Goal: Task Accomplishment & Management: Use online tool/utility

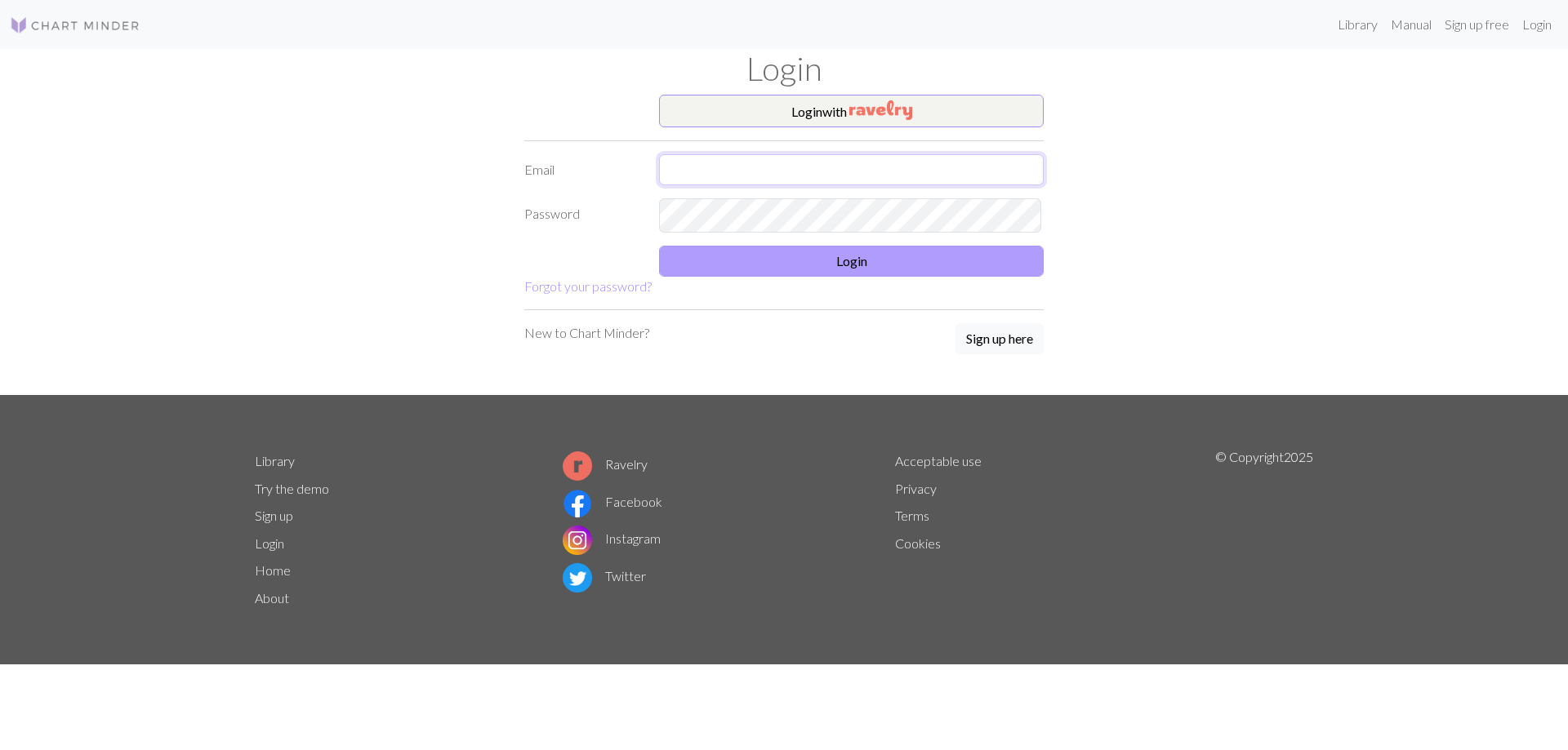
type input "[EMAIL_ADDRESS][DOMAIN_NAME]"
click at [866, 277] on button "Login" at bounding box center [851, 261] width 385 height 31
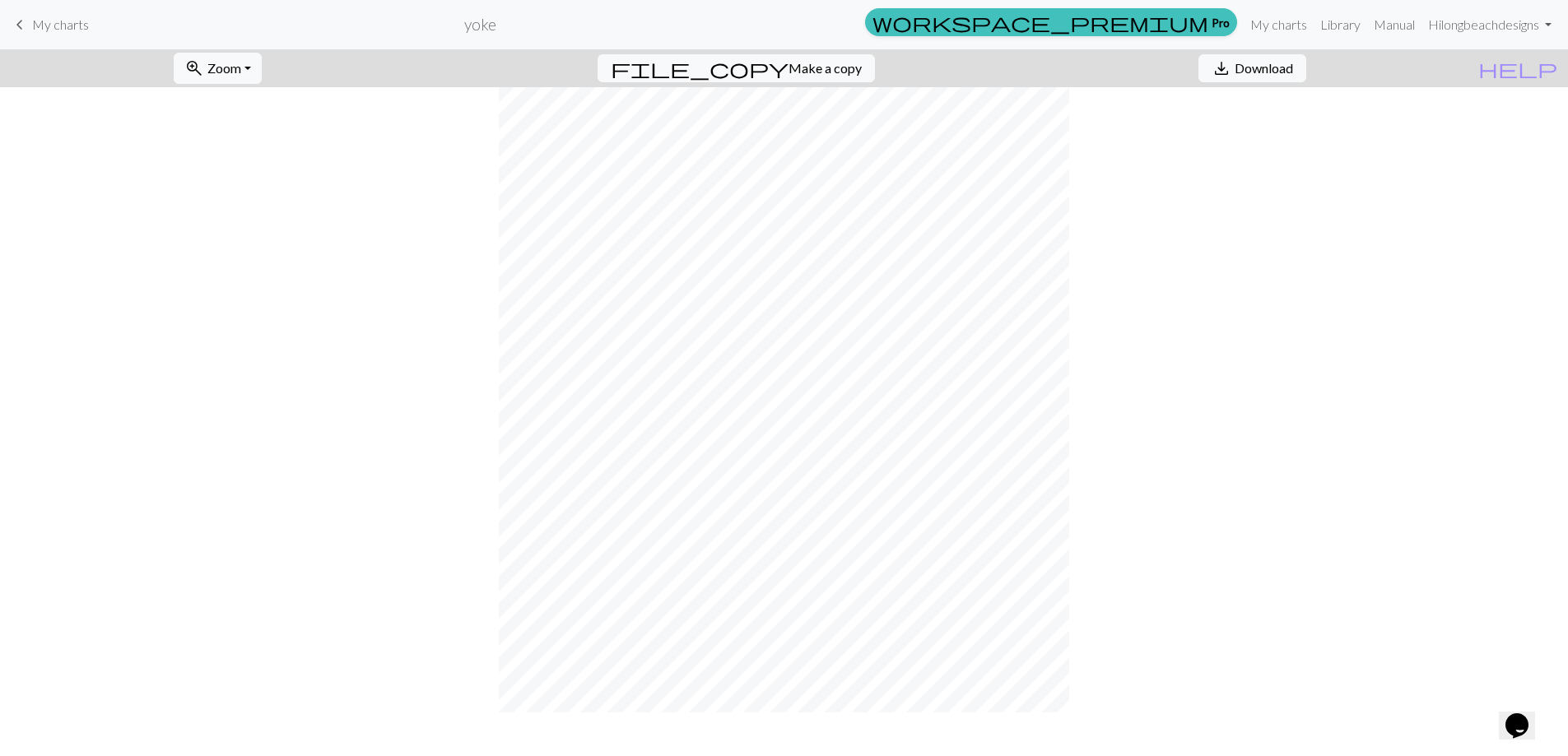
click at [65, 25] on span "My charts" at bounding box center [60, 25] width 57 height 16
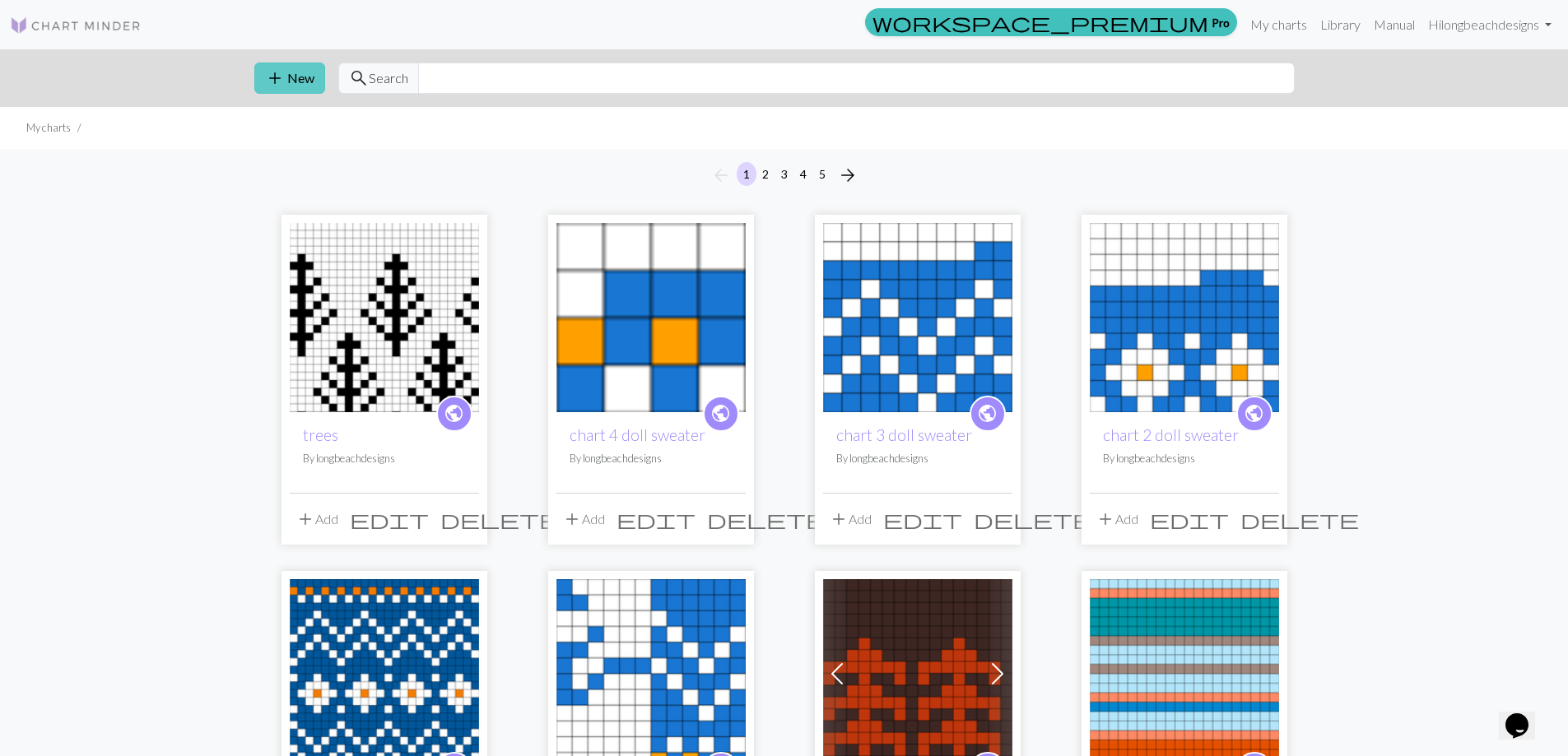
click at [309, 83] on button "add New" at bounding box center [289, 78] width 71 height 31
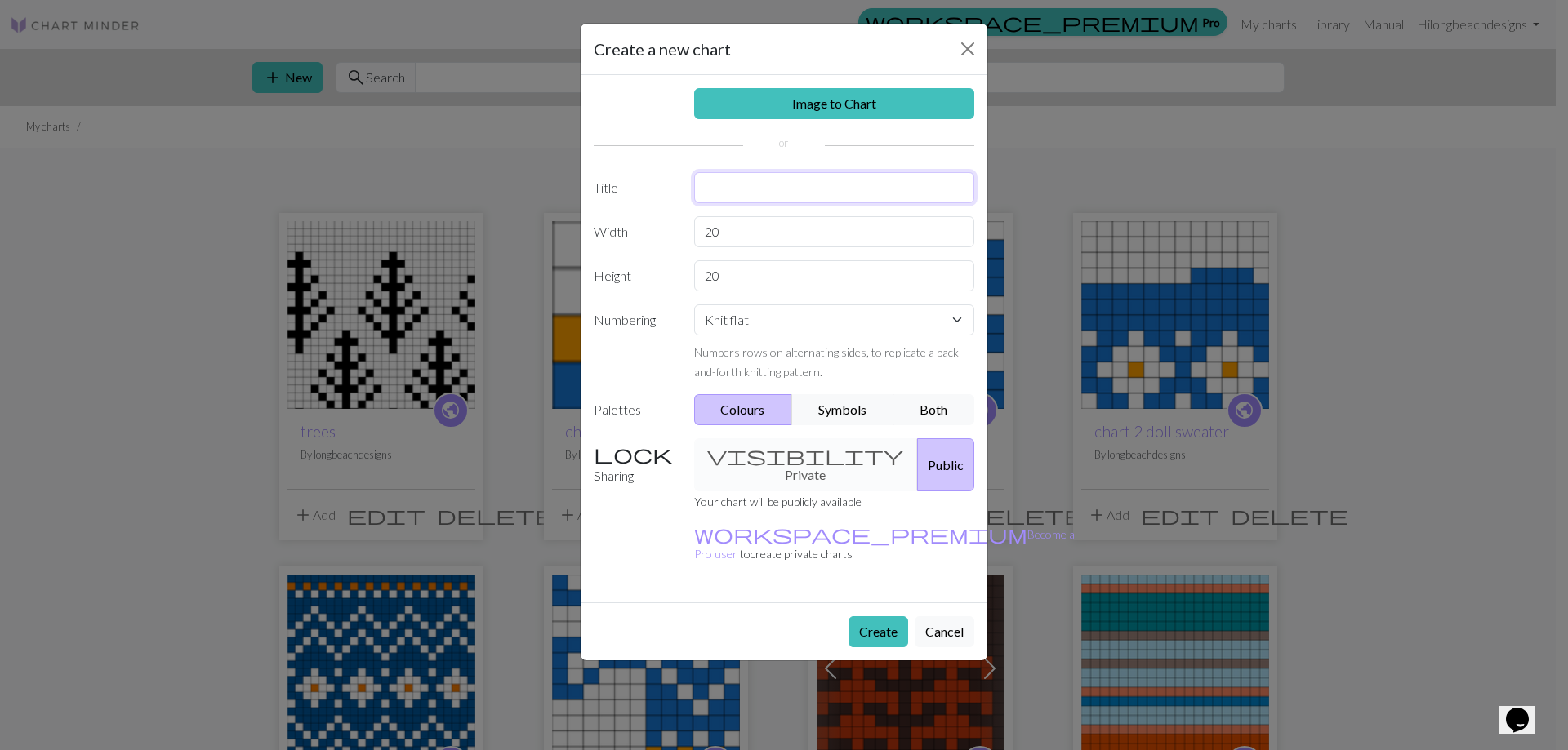
click at [734, 204] on input "text" at bounding box center [834, 187] width 281 height 31
type input "xmas socks"
drag, startPoint x: 743, startPoint y: 259, endPoint x: 656, endPoint y: 256, distance: 87.1
click at [656, 247] on div "Width 20" at bounding box center [784, 231] width 400 height 31
type input "24"
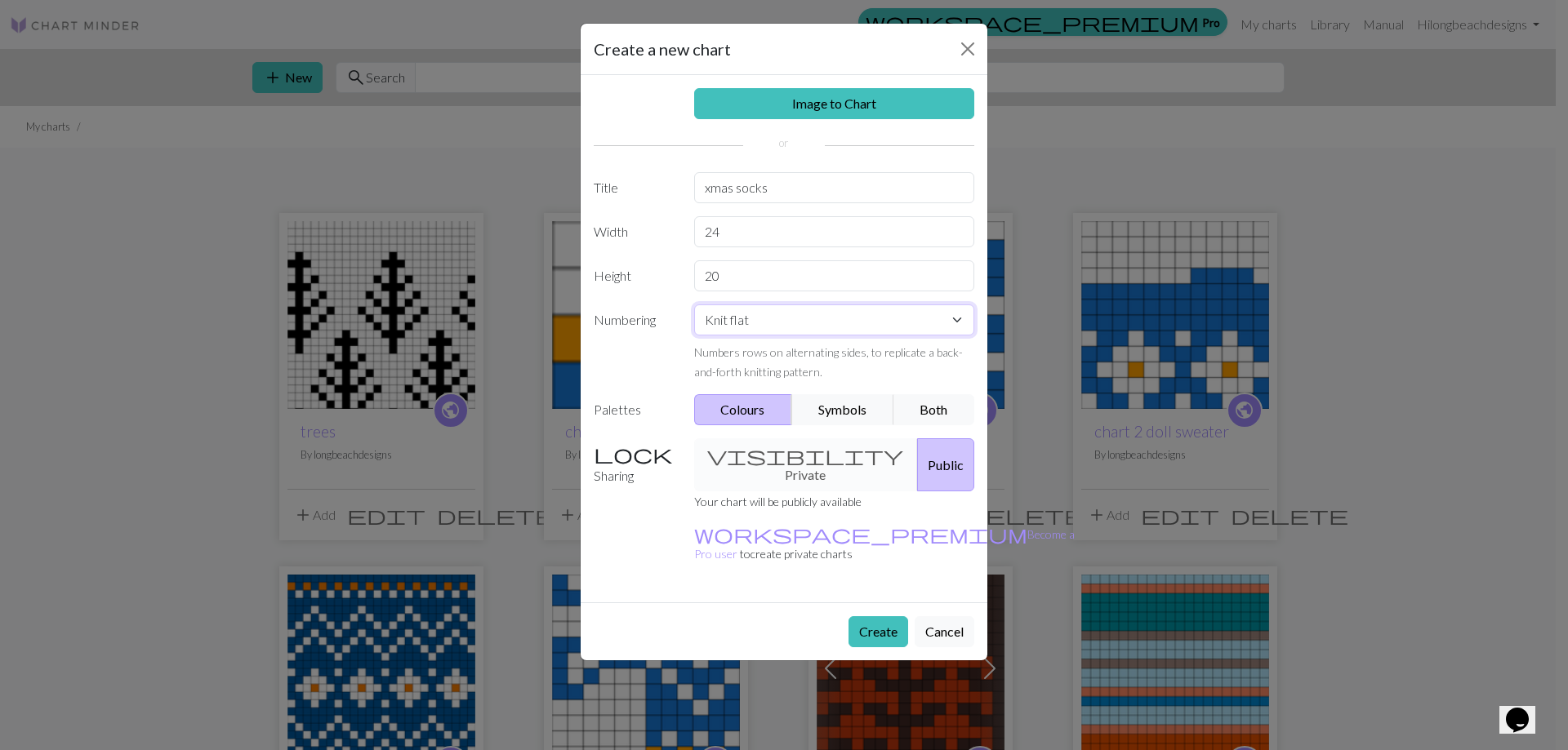
click at [847, 336] on select "Knit flat Knit in the round Lace knitting Cross stitch" at bounding box center [834, 319] width 281 height 31
select select "round"
click at [695, 336] on select "Knit flat Knit in the round Lace knitting Cross stitch" at bounding box center [834, 319] width 281 height 31
click at [878, 647] on button "Create" at bounding box center [878, 631] width 59 height 31
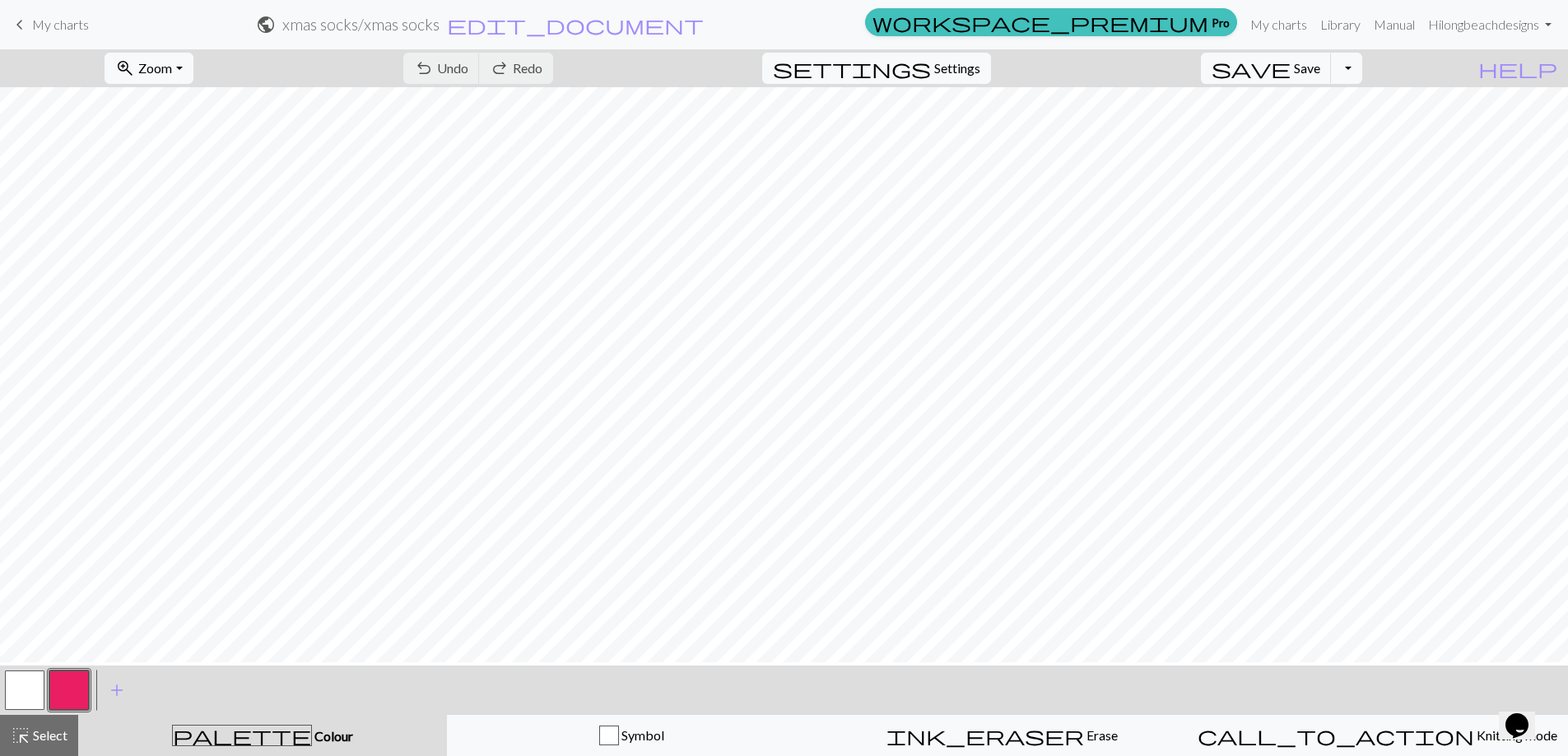
click at [64, 692] on button "button" at bounding box center [70, 690] width 40 height 40
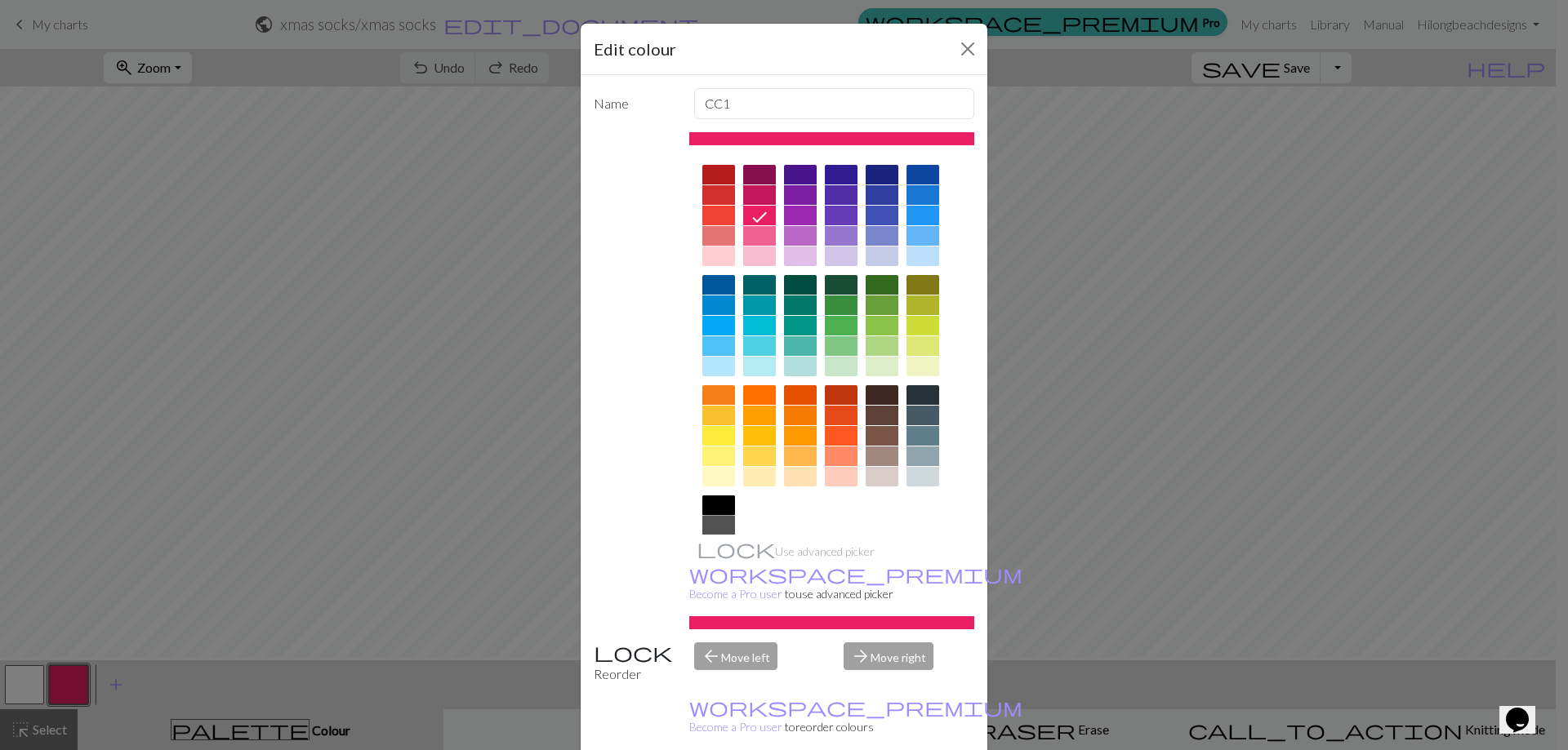
click at [709, 515] on div at bounding box center [718, 505] width 33 height 20
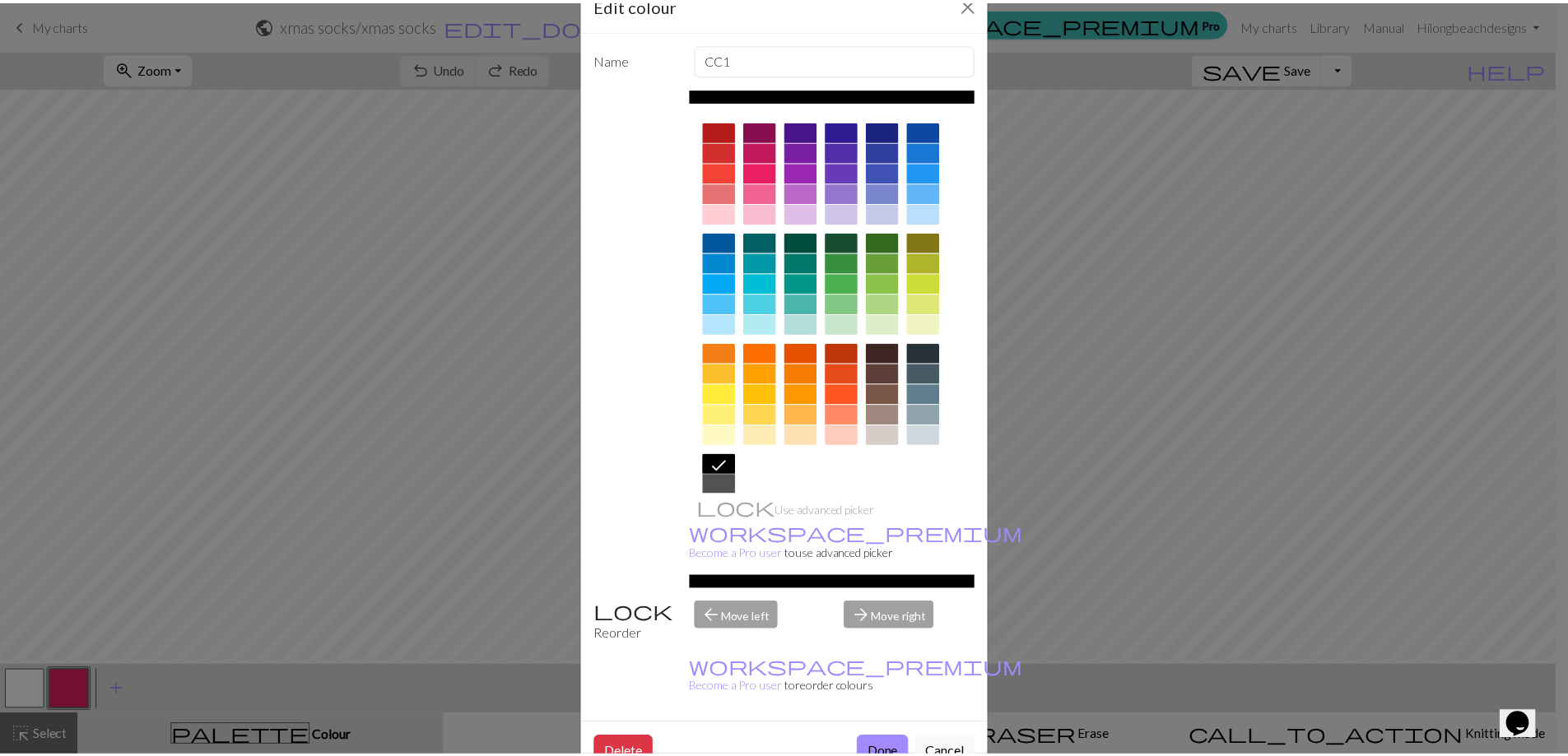
scroll to position [87, 0]
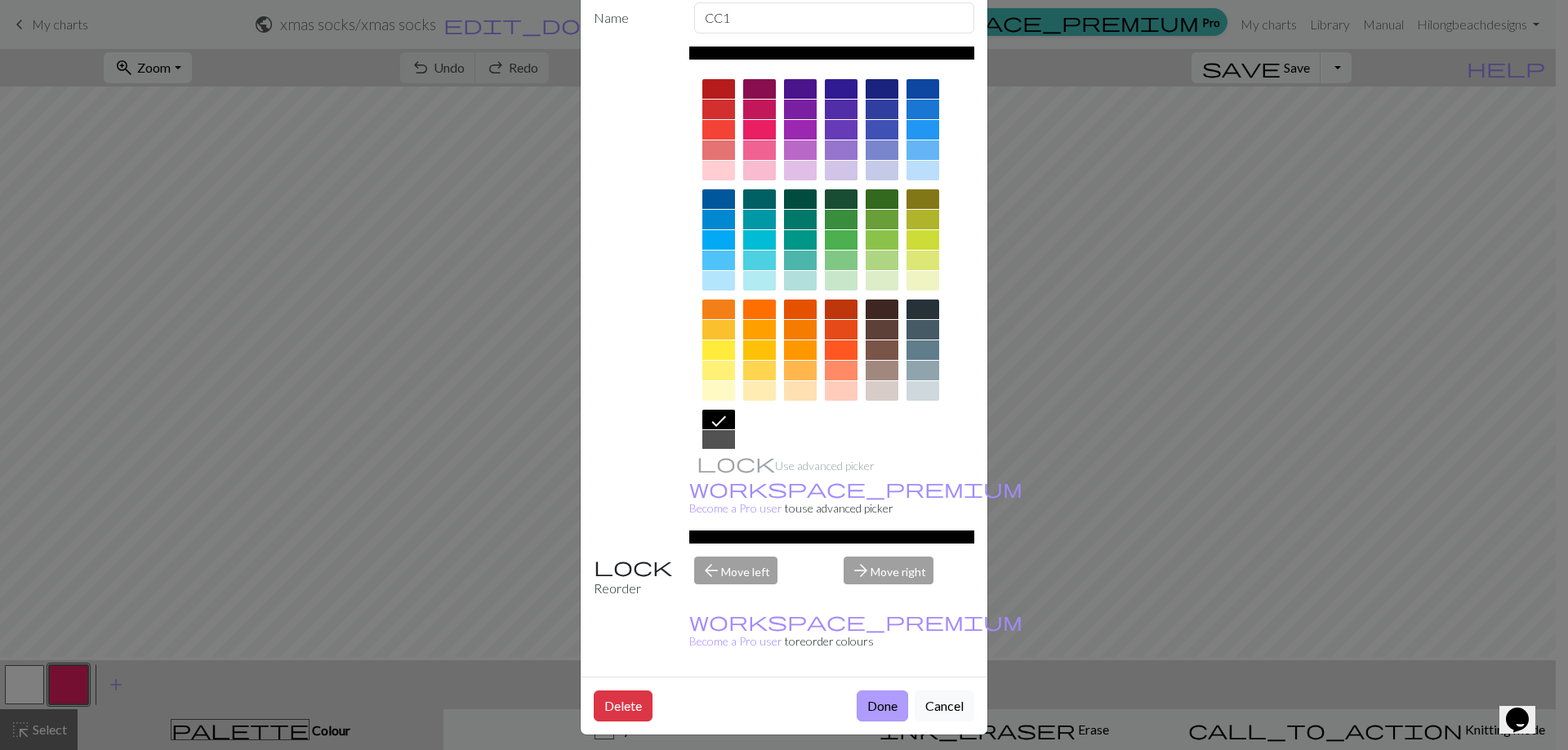
click at [862, 697] on button "Done" at bounding box center [883, 706] width 51 height 31
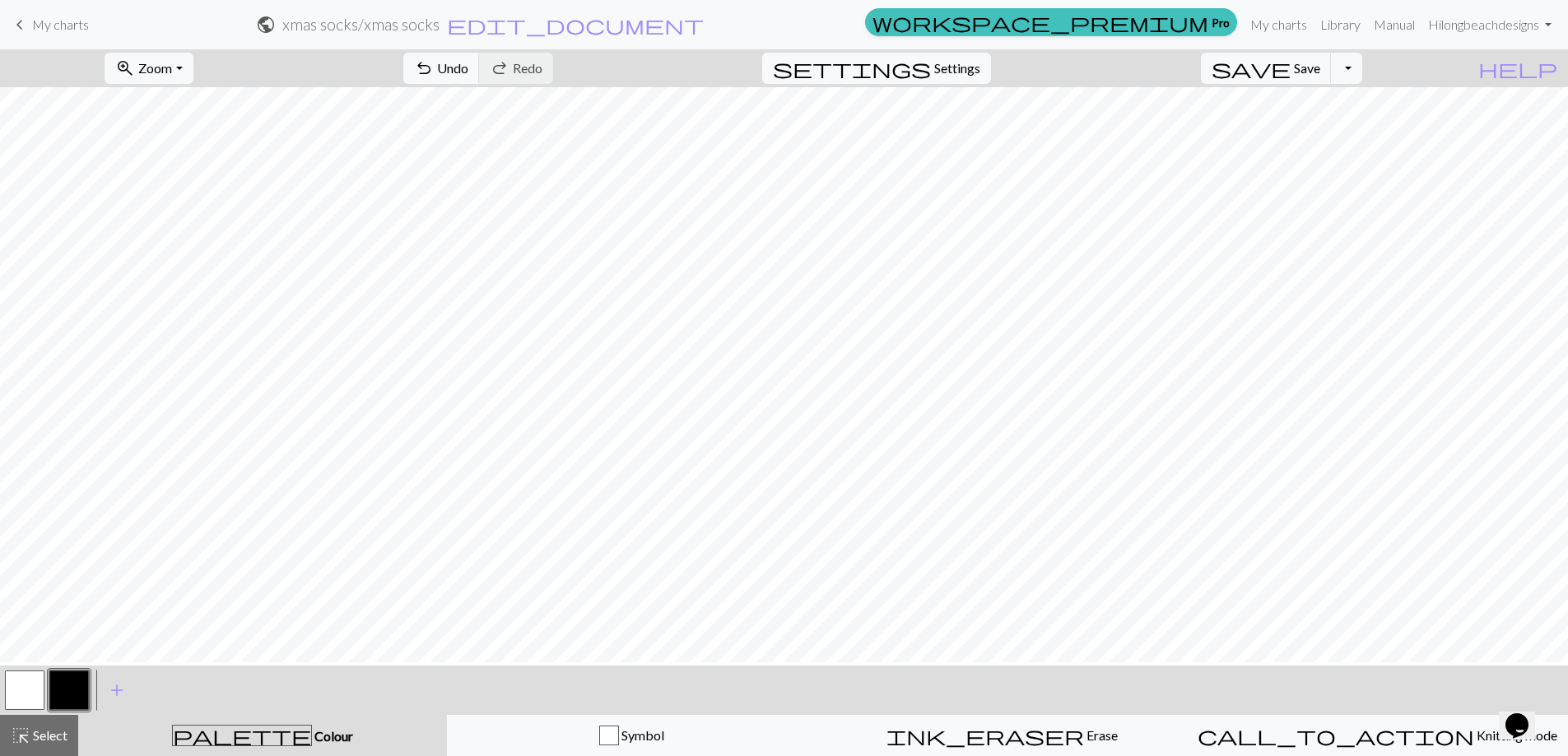
click at [23, 683] on button "button" at bounding box center [25, 690] width 40 height 40
drag, startPoint x: 75, startPoint y: 682, endPoint x: 88, endPoint y: 673, distance: 15.8
click at [84, 676] on button "button" at bounding box center [70, 690] width 40 height 40
drag, startPoint x: 37, startPoint y: 687, endPoint x: 49, endPoint y: 671, distance: 20.0
click at [37, 686] on button "button" at bounding box center [25, 690] width 40 height 40
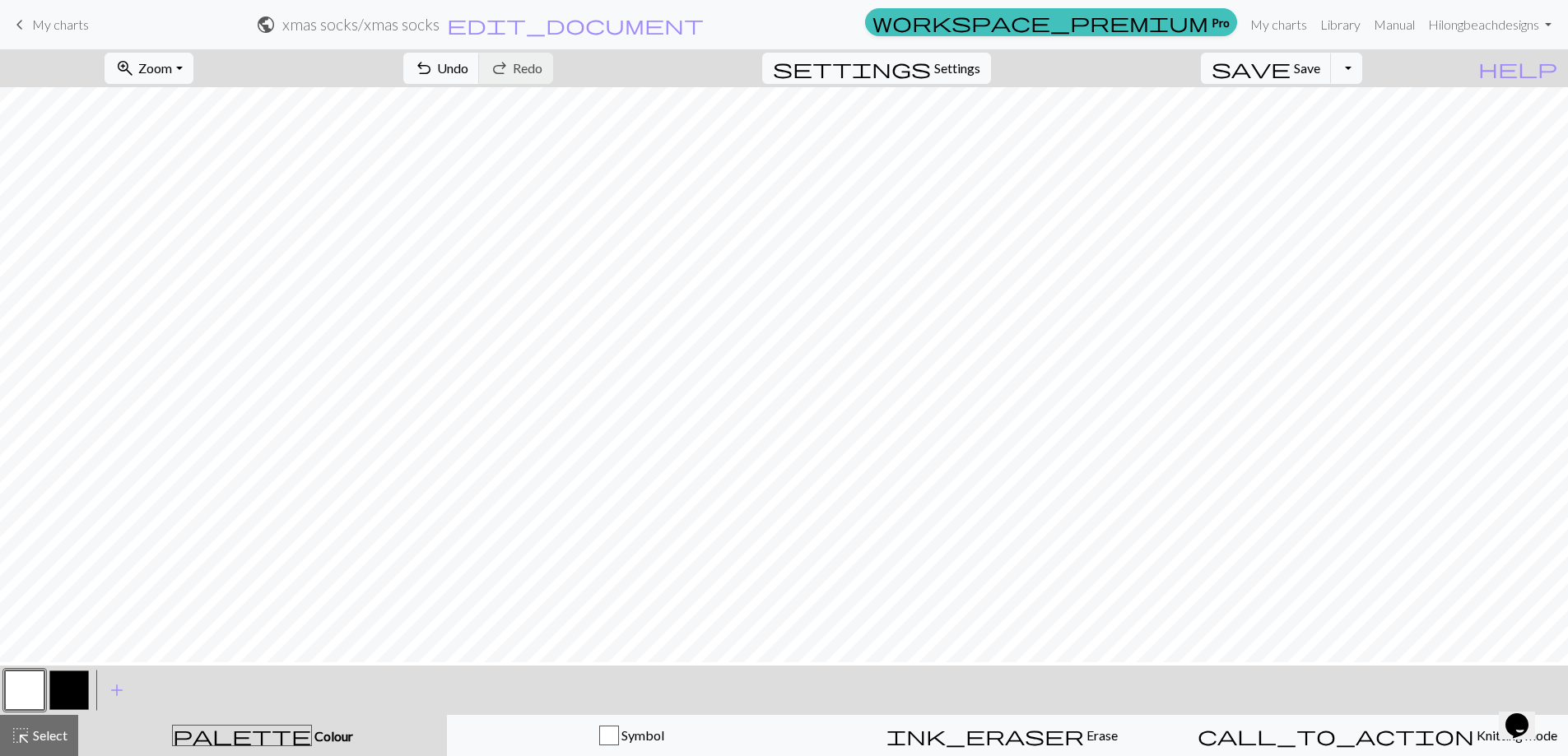
click at [66, 678] on button "button" at bounding box center [70, 690] width 40 height 40
click at [1318, 71] on span "Save" at bounding box center [1307, 68] width 26 height 16
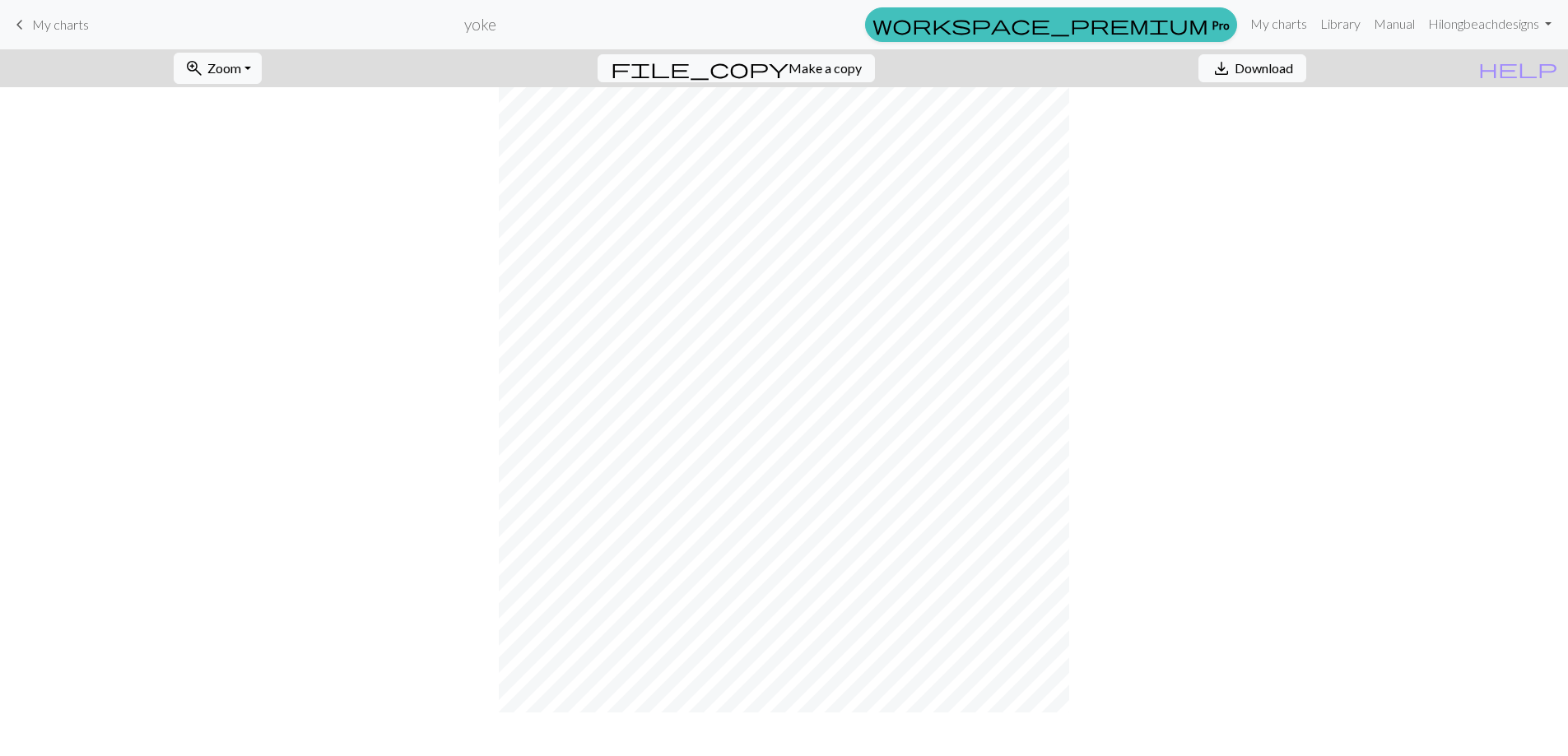
click at [46, 29] on span "My charts" at bounding box center [60, 25] width 57 height 16
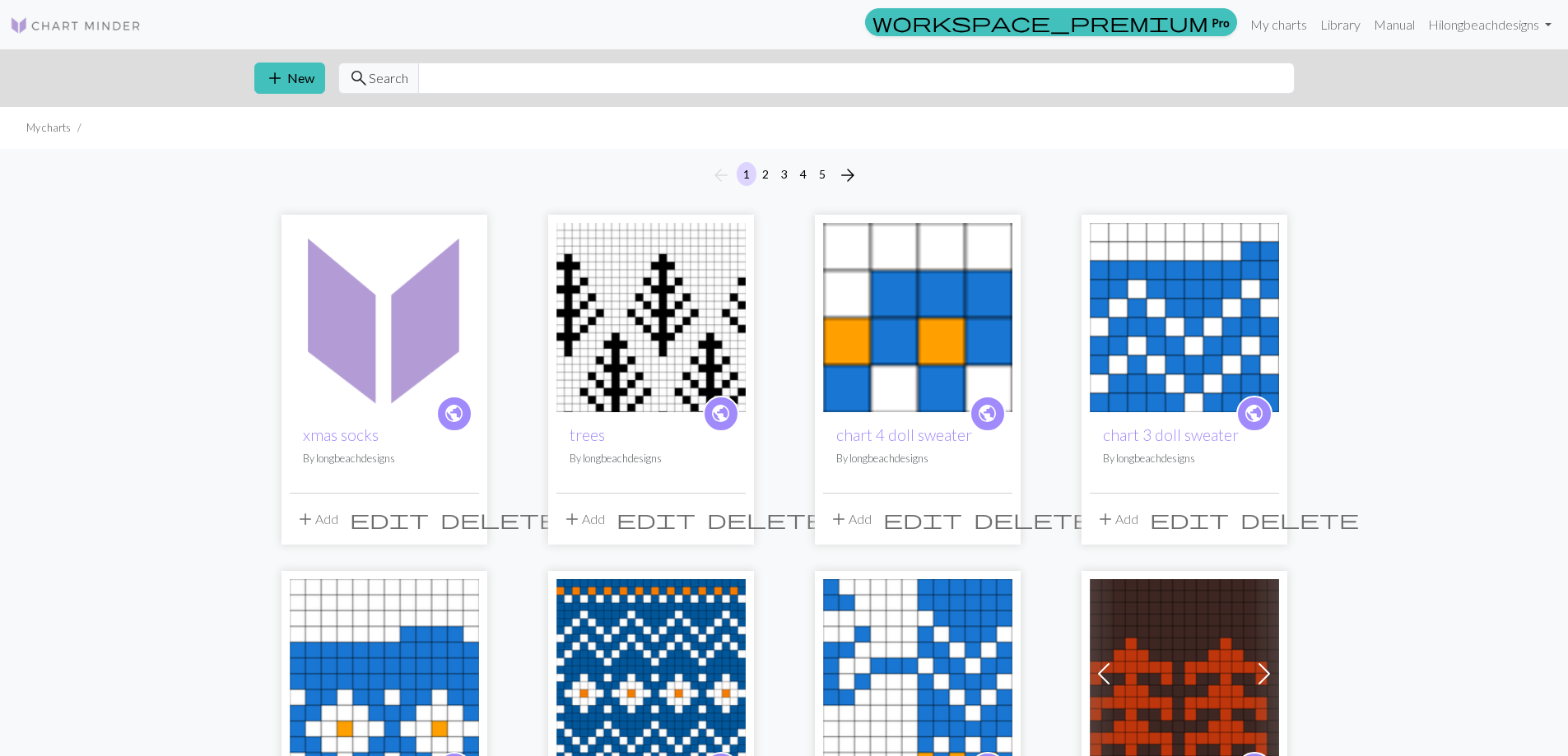
click at [395, 444] on h2 "xmas socks" at bounding box center [385, 434] width 163 height 19
click at [424, 531] on span "edit" at bounding box center [389, 519] width 79 height 23
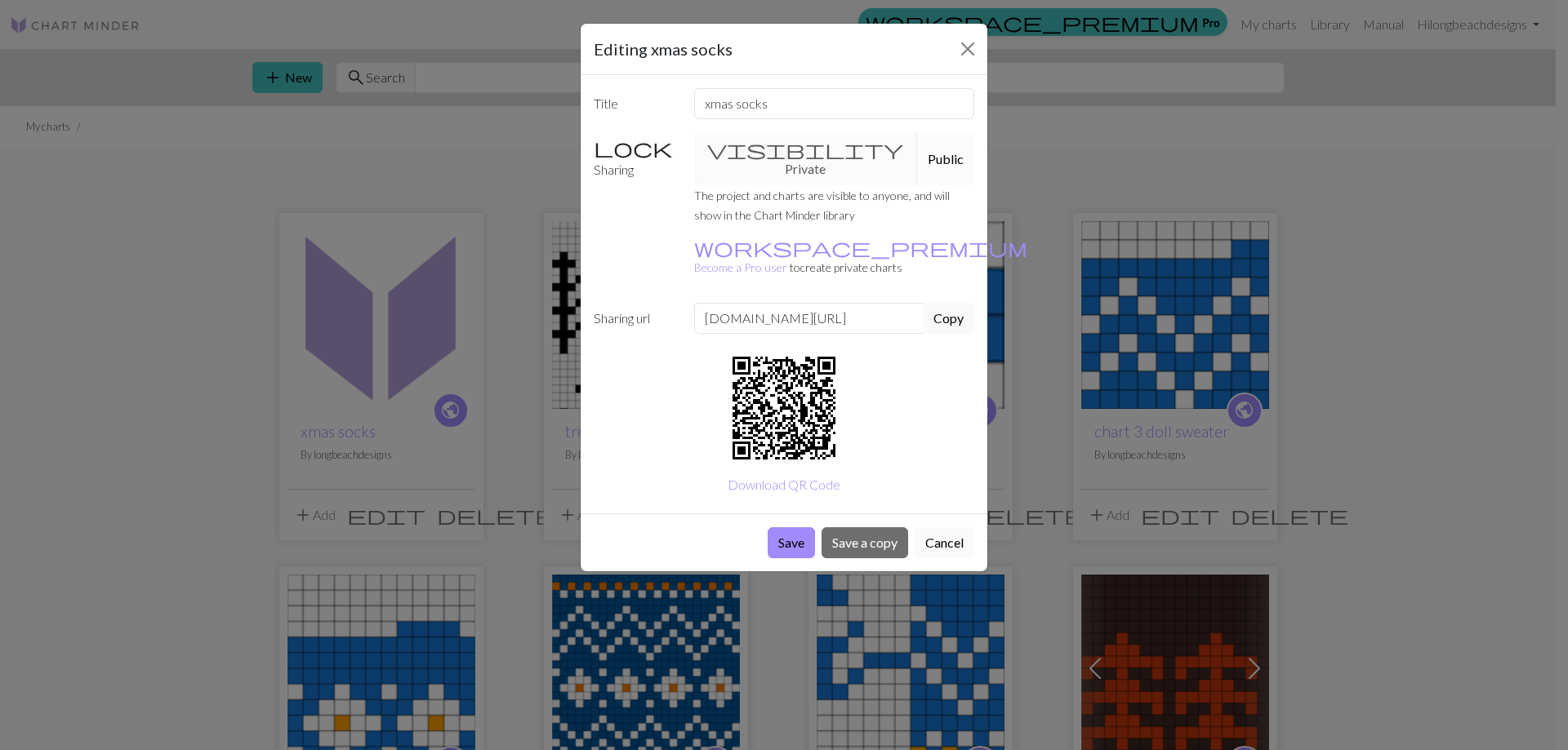
click at [943, 551] on button "Cancel" at bounding box center [944, 542] width 59 height 31
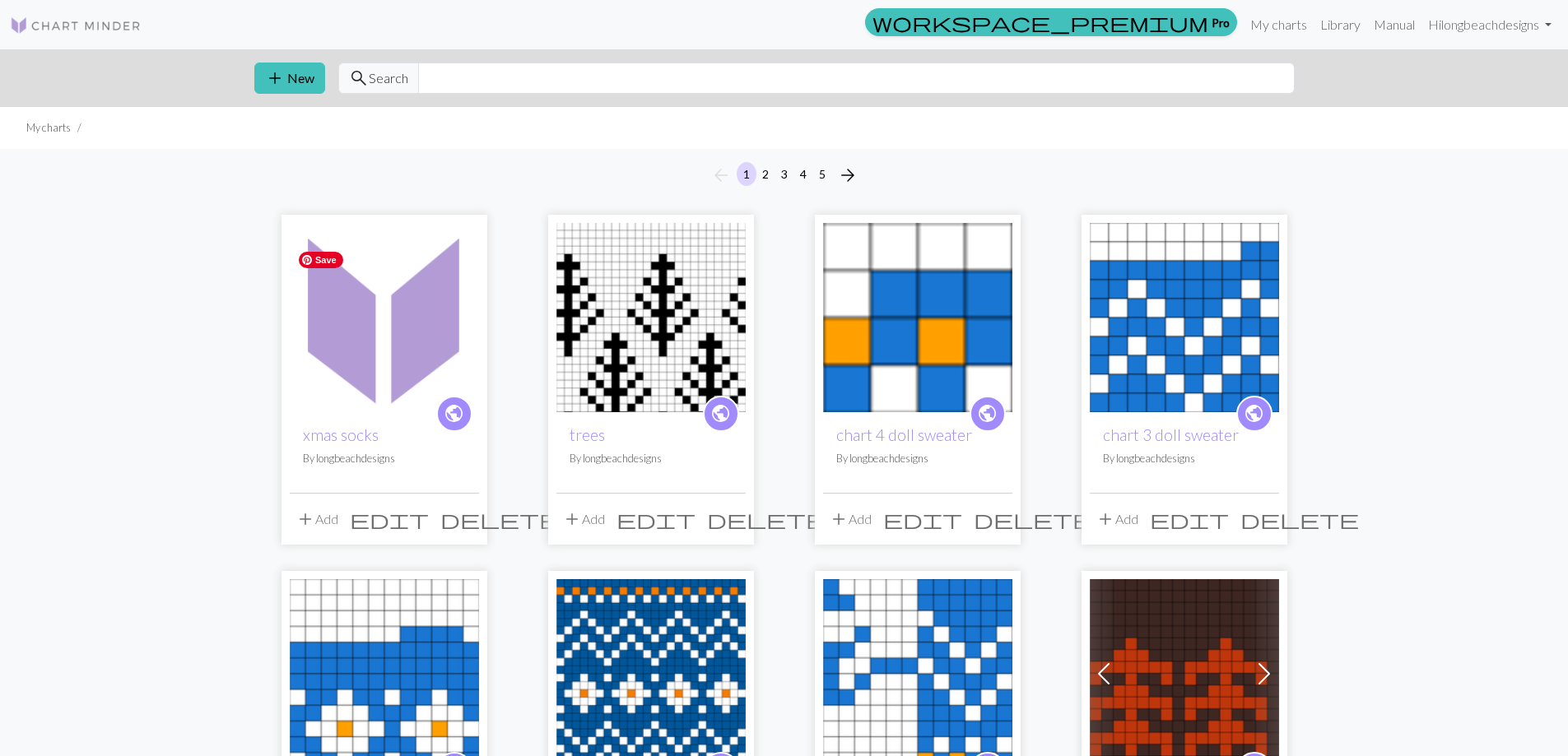
click at [380, 337] on img at bounding box center [385, 318] width 189 height 189
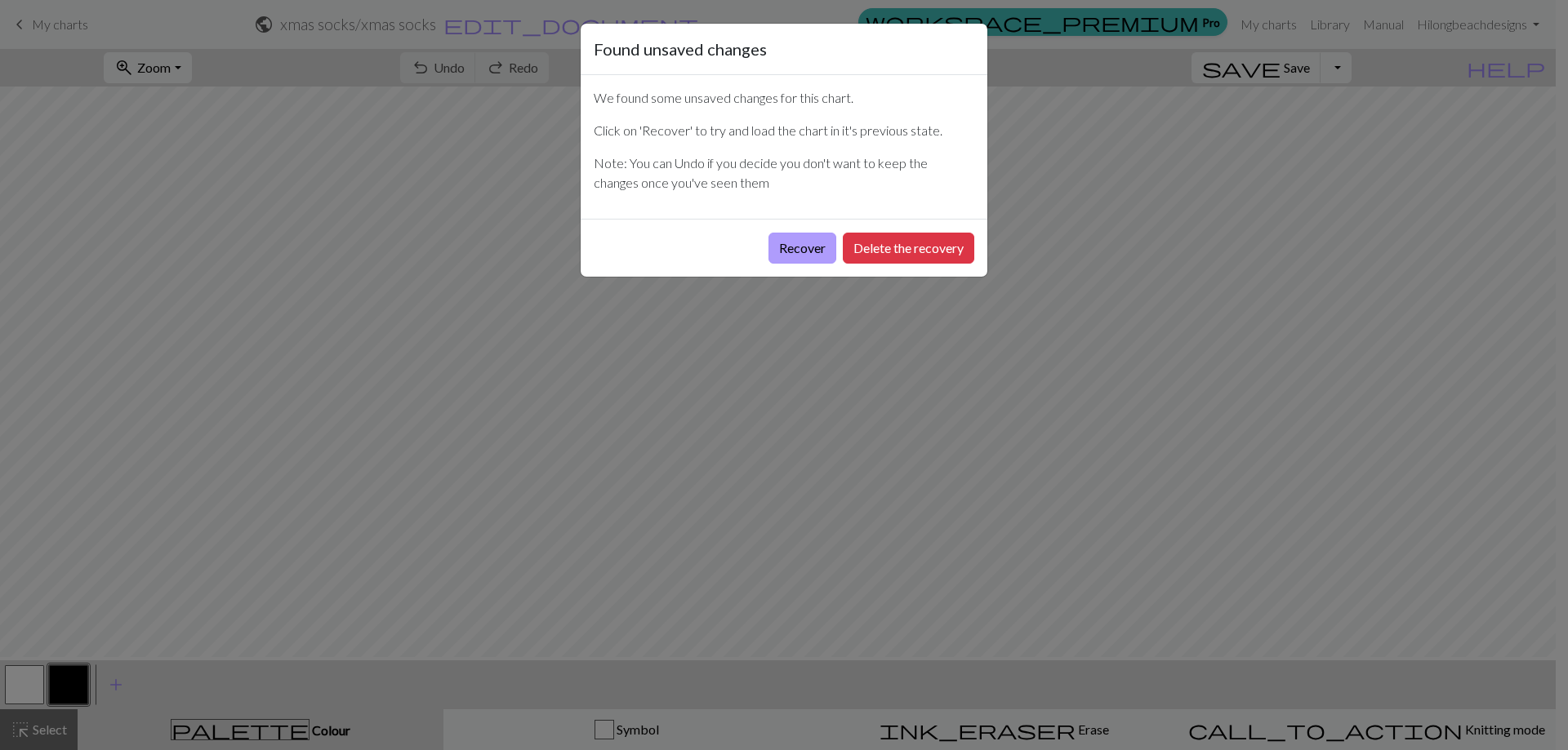
click at [779, 264] on button "Recover" at bounding box center [802, 247] width 68 height 31
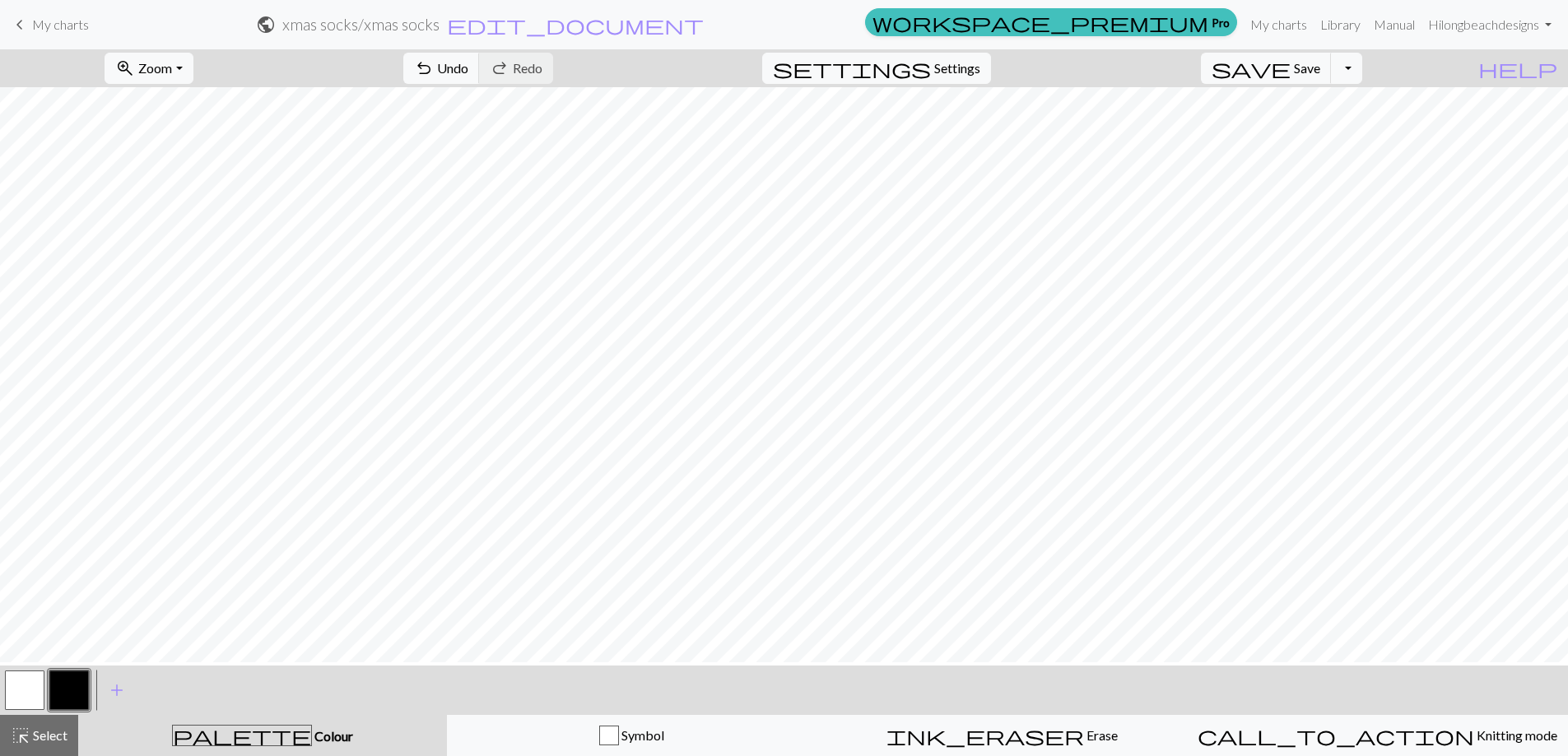
click at [30, 681] on button "button" at bounding box center [25, 690] width 40 height 40
click at [59, 677] on button "button" at bounding box center [70, 690] width 40 height 40
click at [20, 683] on button "button" at bounding box center [25, 690] width 40 height 40
click at [74, 686] on button "button" at bounding box center [70, 690] width 40 height 40
drag, startPoint x: 11, startPoint y: 688, endPoint x: 29, endPoint y: 688, distance: 18.0
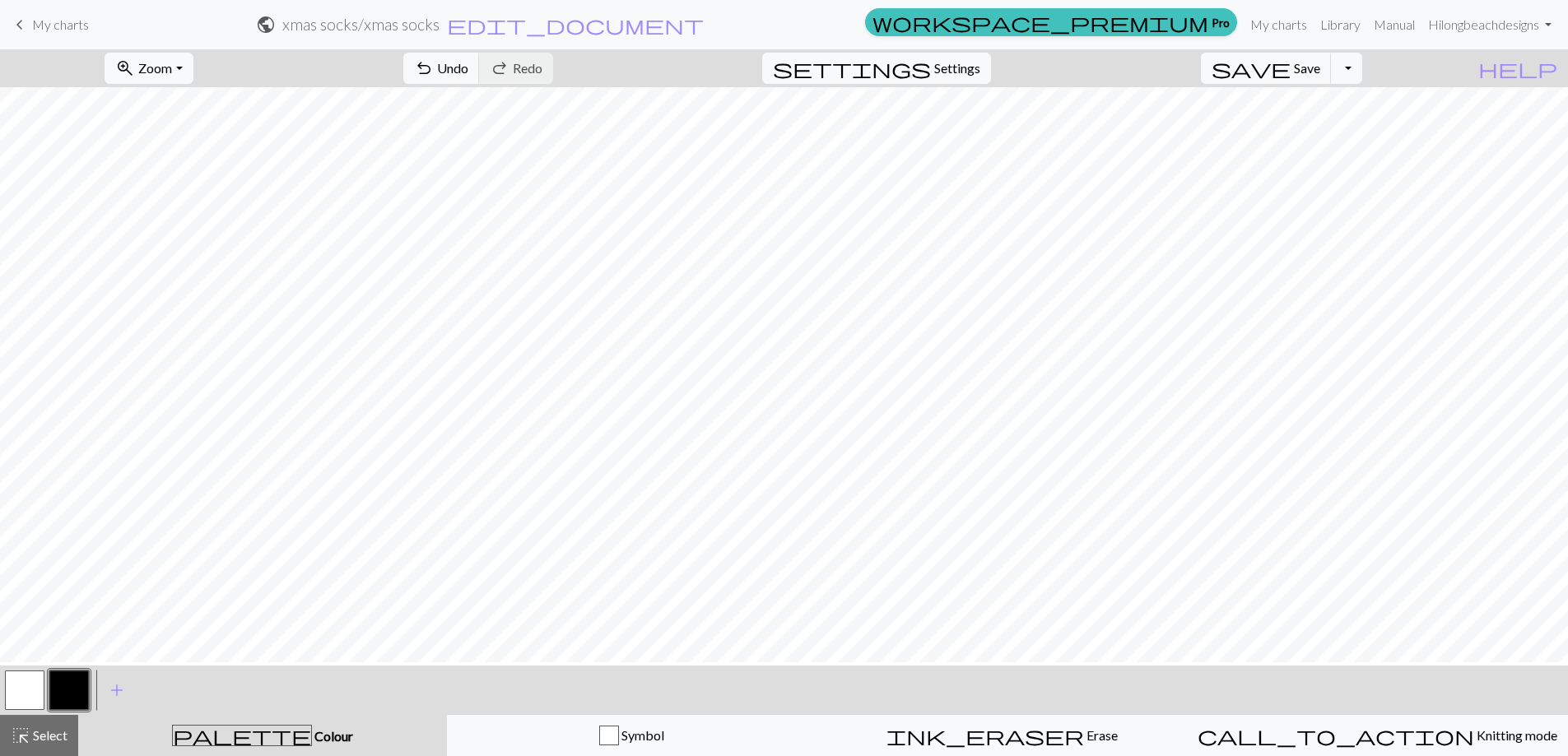
click at [19, 688] on button "button" at bounding box center [25, 690] width 40 height 40
click at [29, 700] on button "button" at bounding box center [25, 690] width 40 height 40
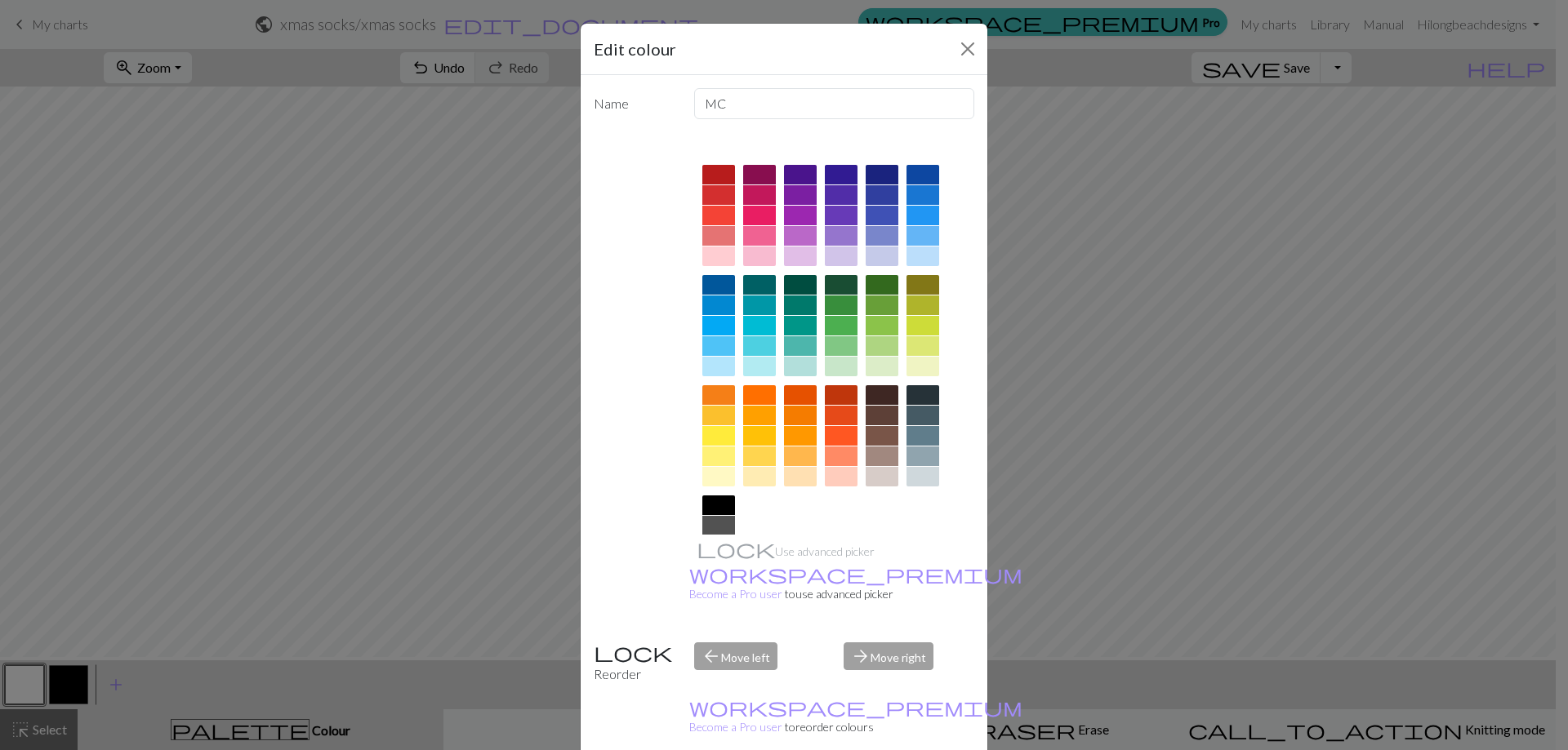
click at [1278, 544] on div "Edit colour Name MC Use advanced picker workspace_premium Become a Pro user to …" at bounding box center [784, 375] width 1568 height 750
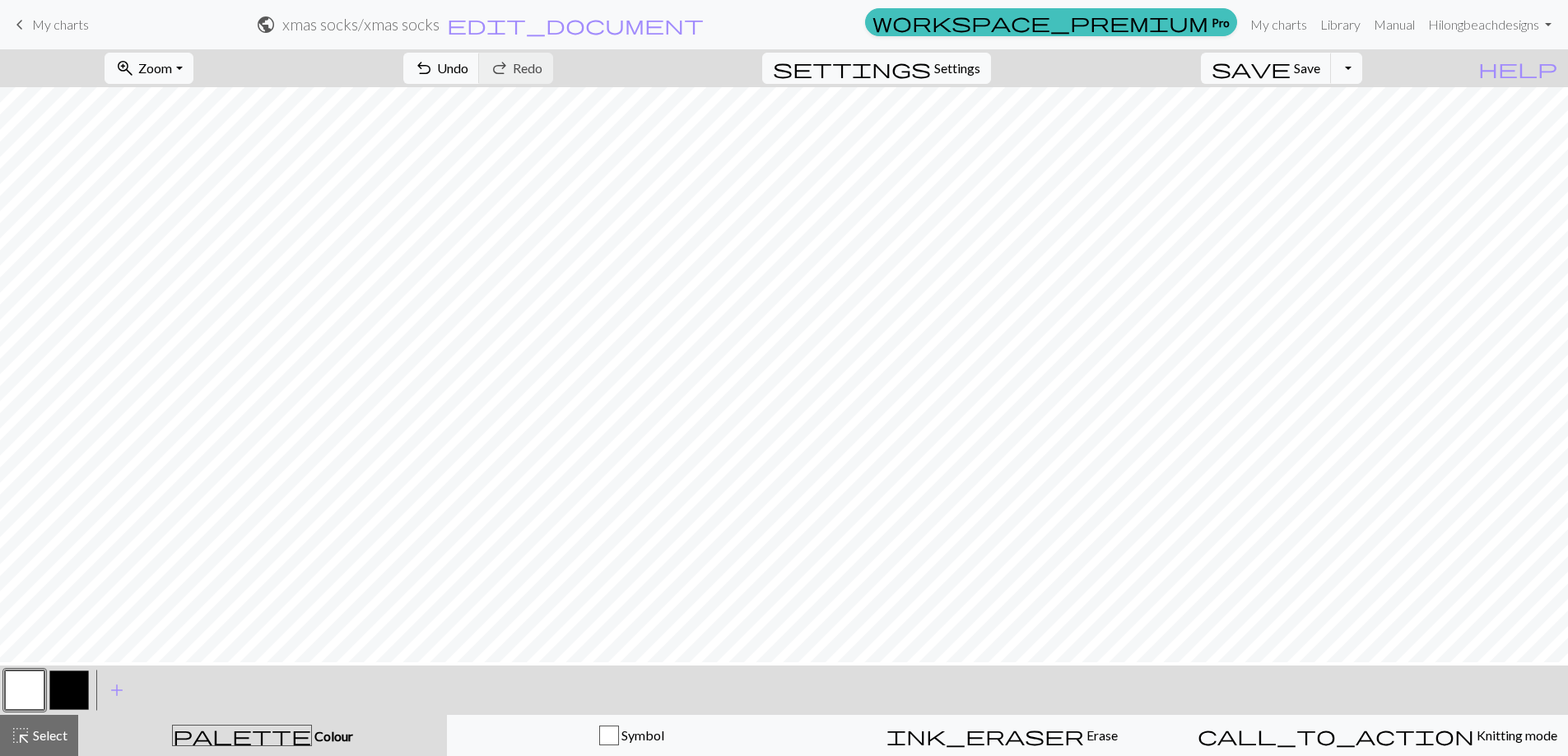
click at [74, 681] on button "button" at bounding box center [70, 690] width 40 height 40
click at [1320, 71] on span "Save" at bounding box center [1307, 68] width 26 height 16
